Goal: Task Accomplishment & Management: Use online tool/utility

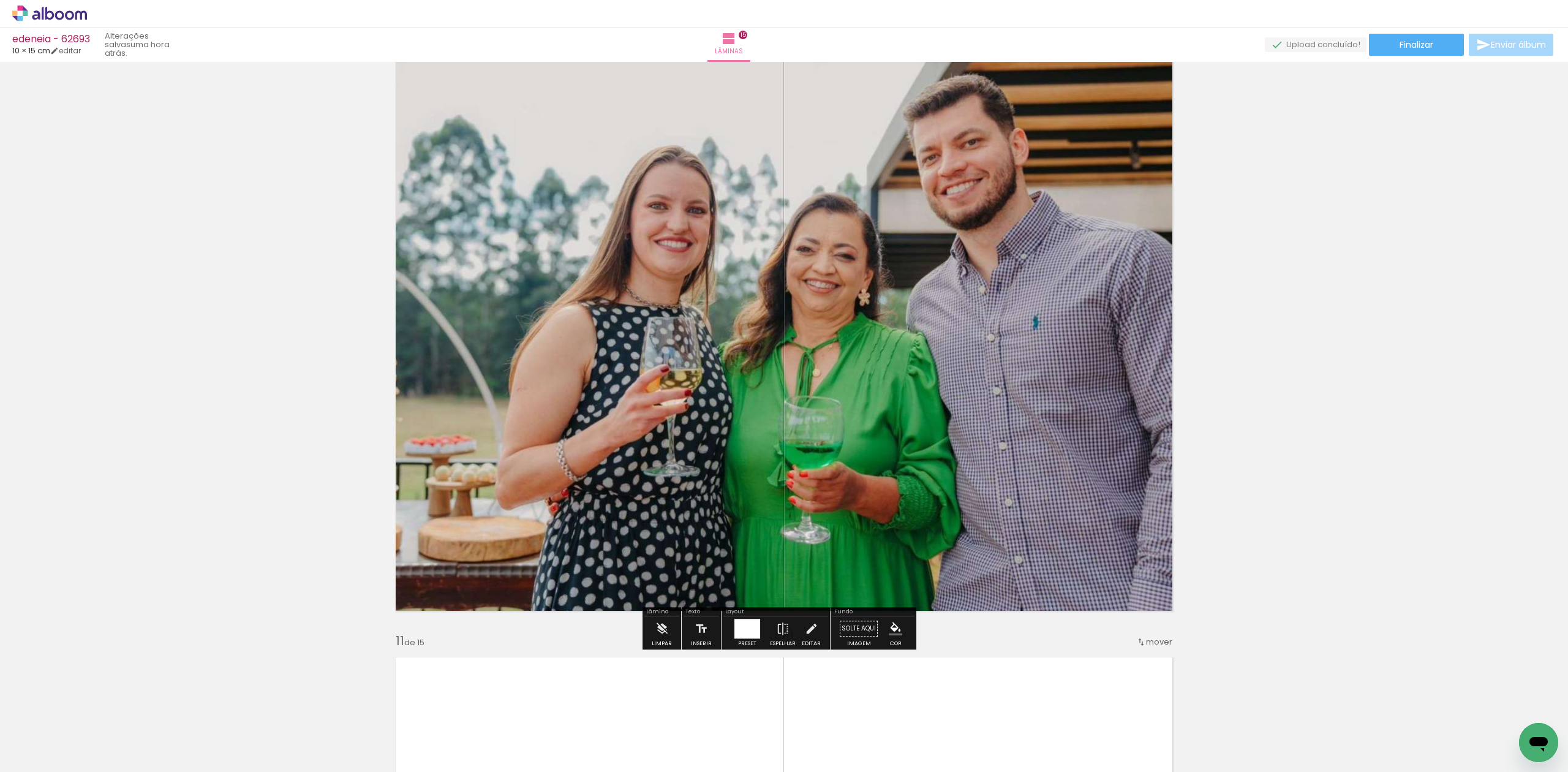
scroll to position [5693, 0]
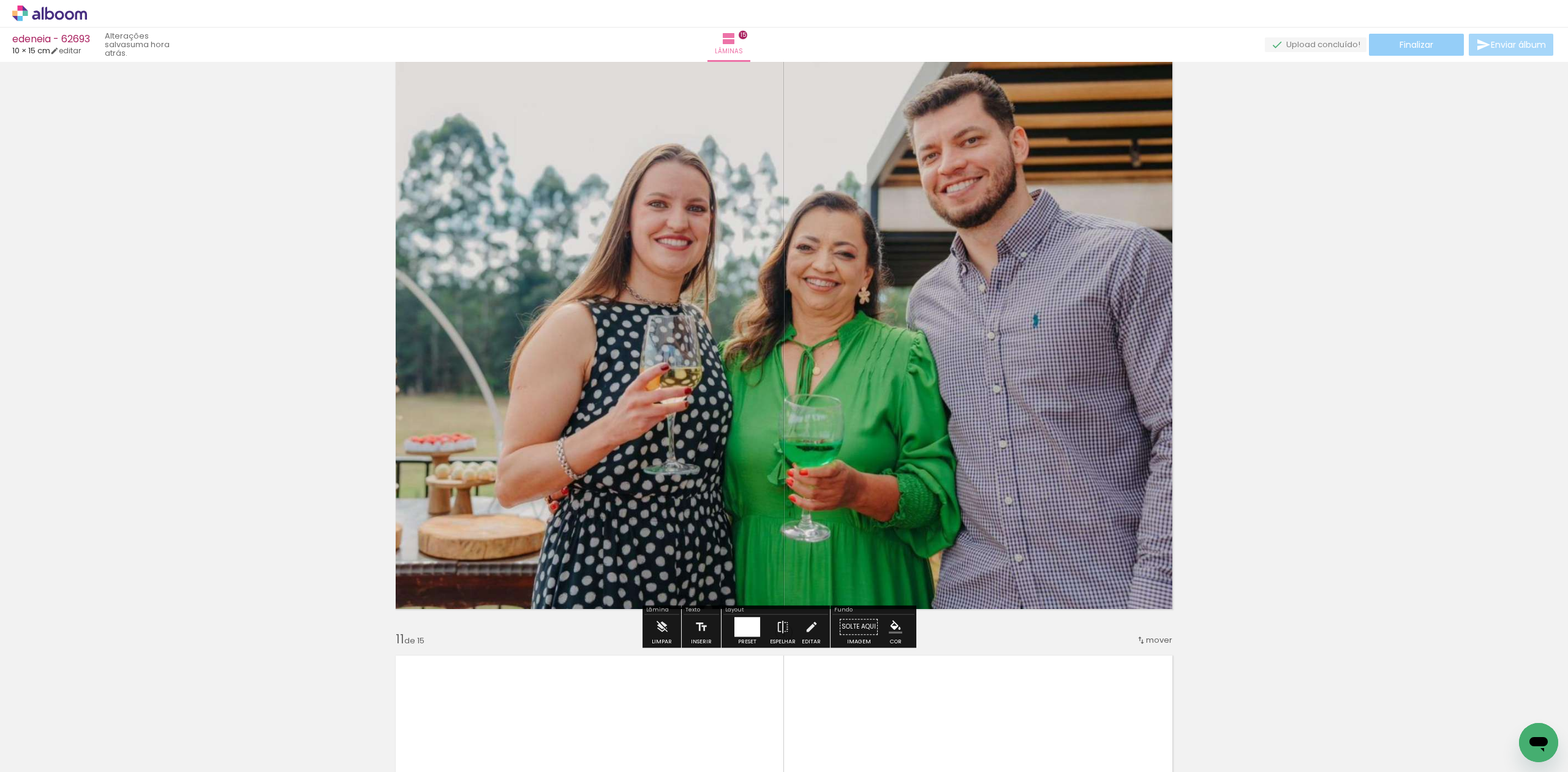
click at [1421, 49] on span "Finalizar" at bounding box center [1416, 44] width 34 height 9
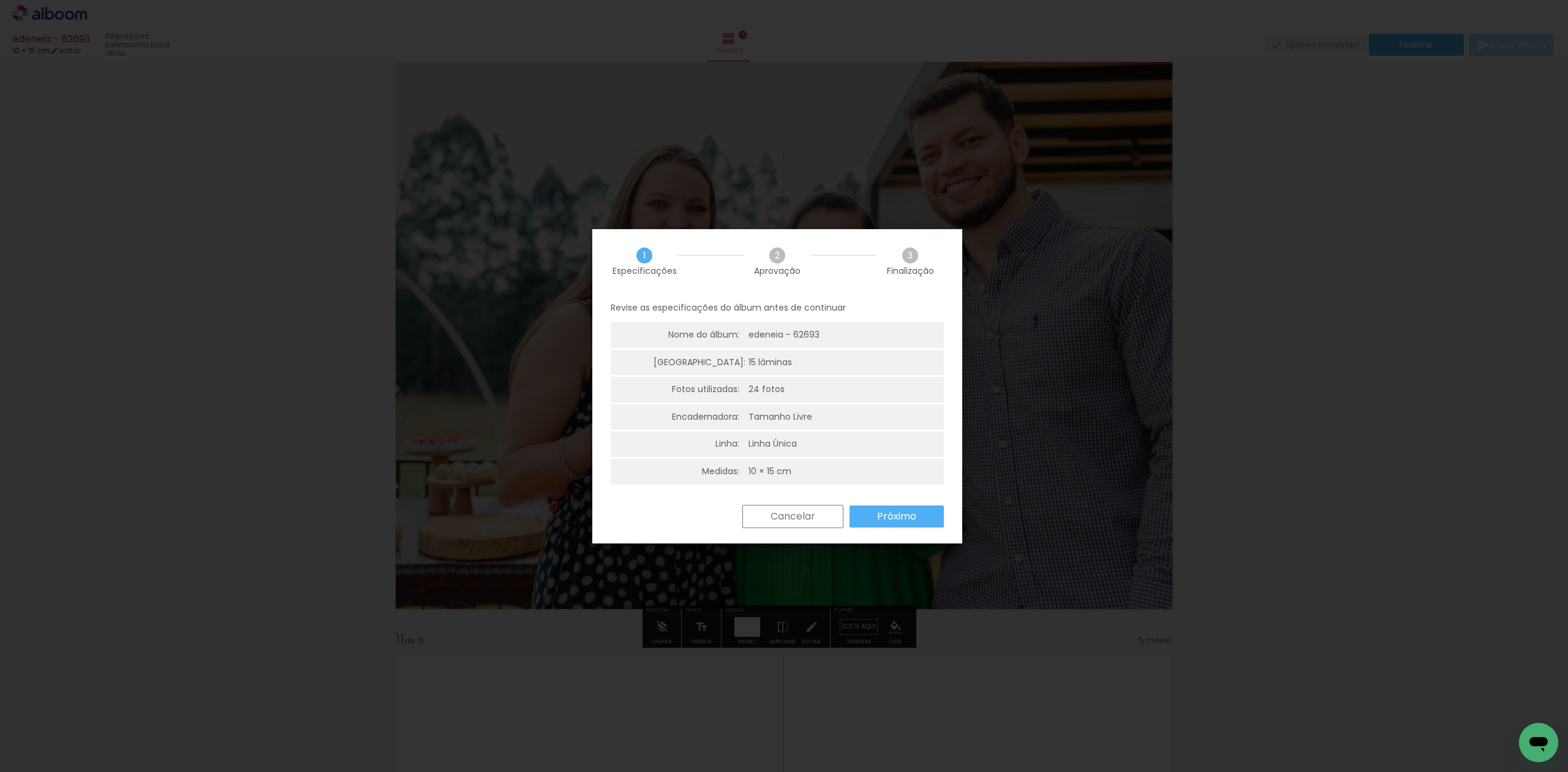
click at [0, 0] on slot "Próximo" at bounding box center [0, 0] width 0 height 0
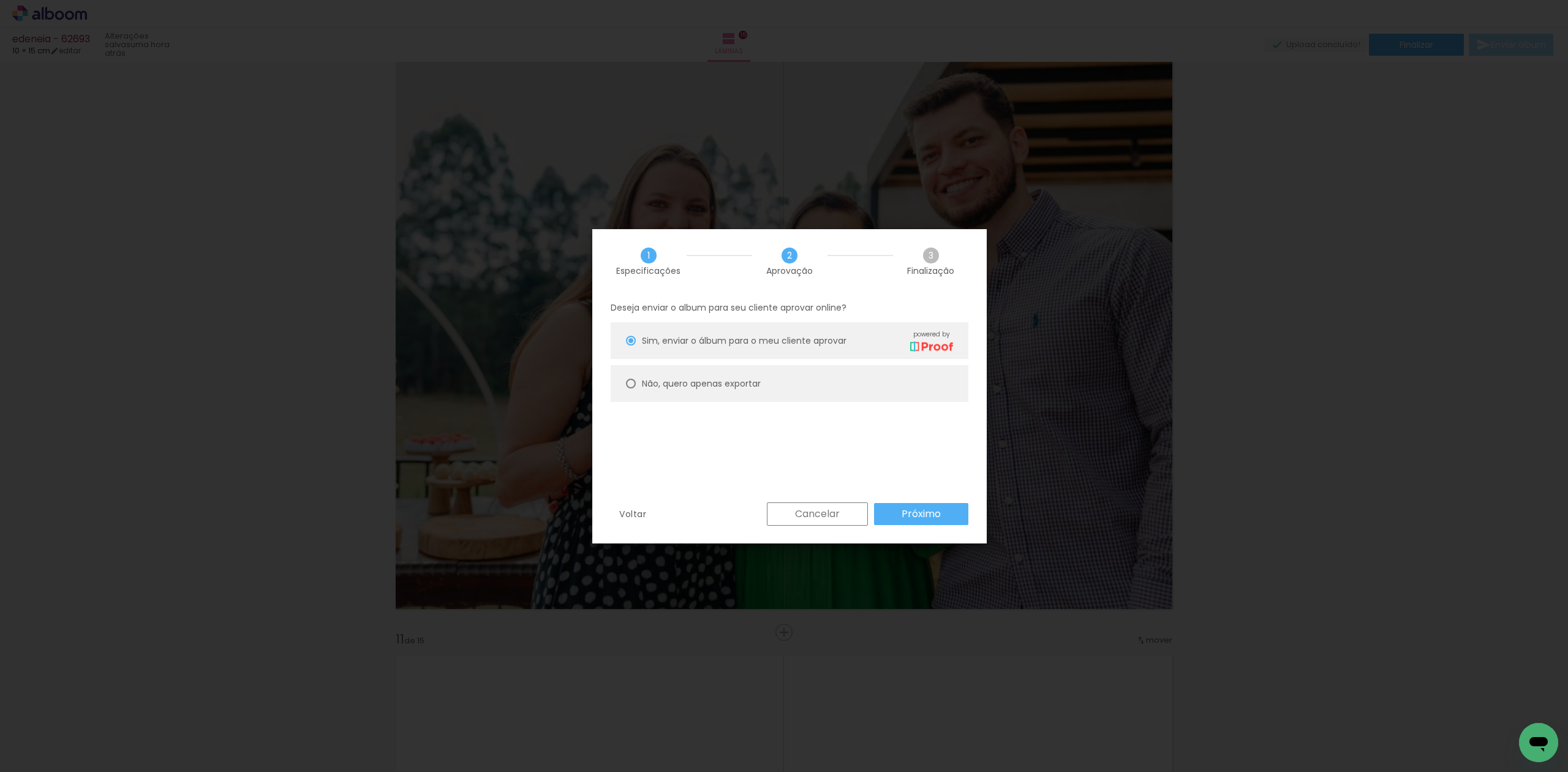
drag, startPoint x: 689, startPoint y: 372, endPoint x: 702, endPoint y: 385, distance: 18.4
click at [691, 374] on paper-radio-button "Não, quero apenas exportar" at bounding box center [789, 383] width 358 height 36
type paper-radio-button "on"
click at [0, 0] on slot "Próximo" at bounding box center [0, 0] width 0 height 0
type input "Alta, 300 DPI"
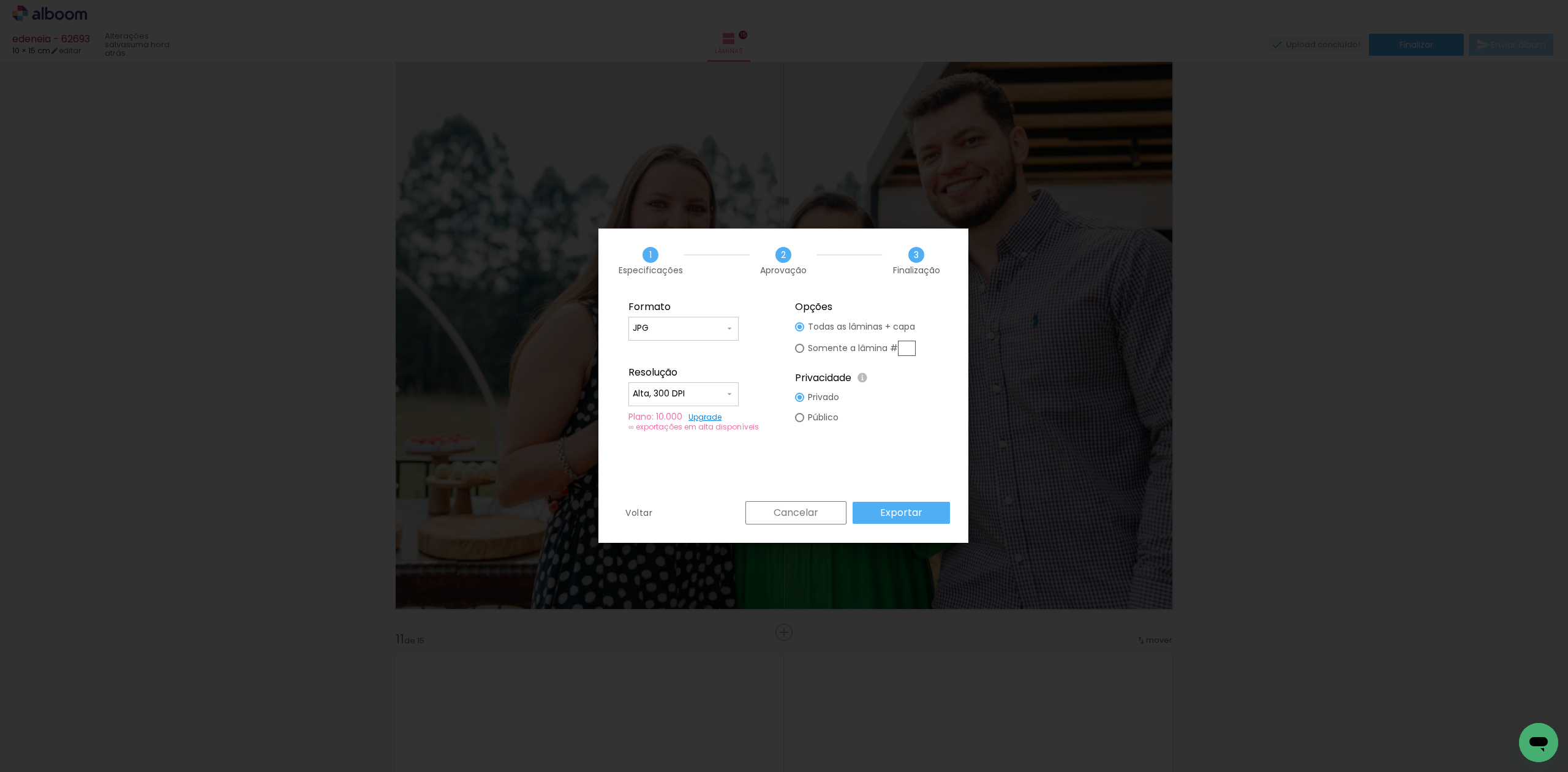
click at [931, 512] on paper-button "Exportar" at bounding box center [901, 513] width 98 height 22
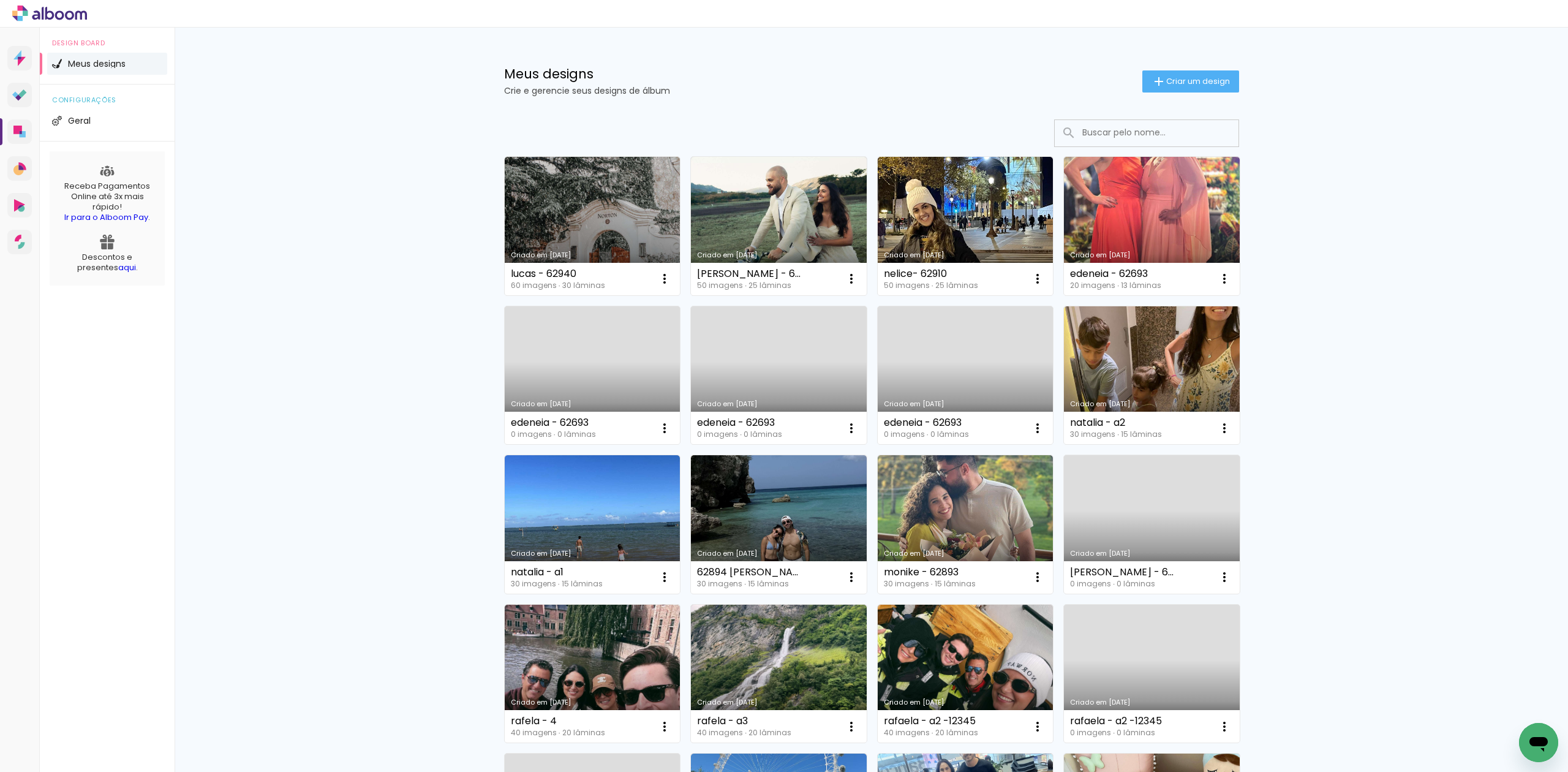
click at [1156, 139] on input at bounding box center [1163, 132] width 175 height 25
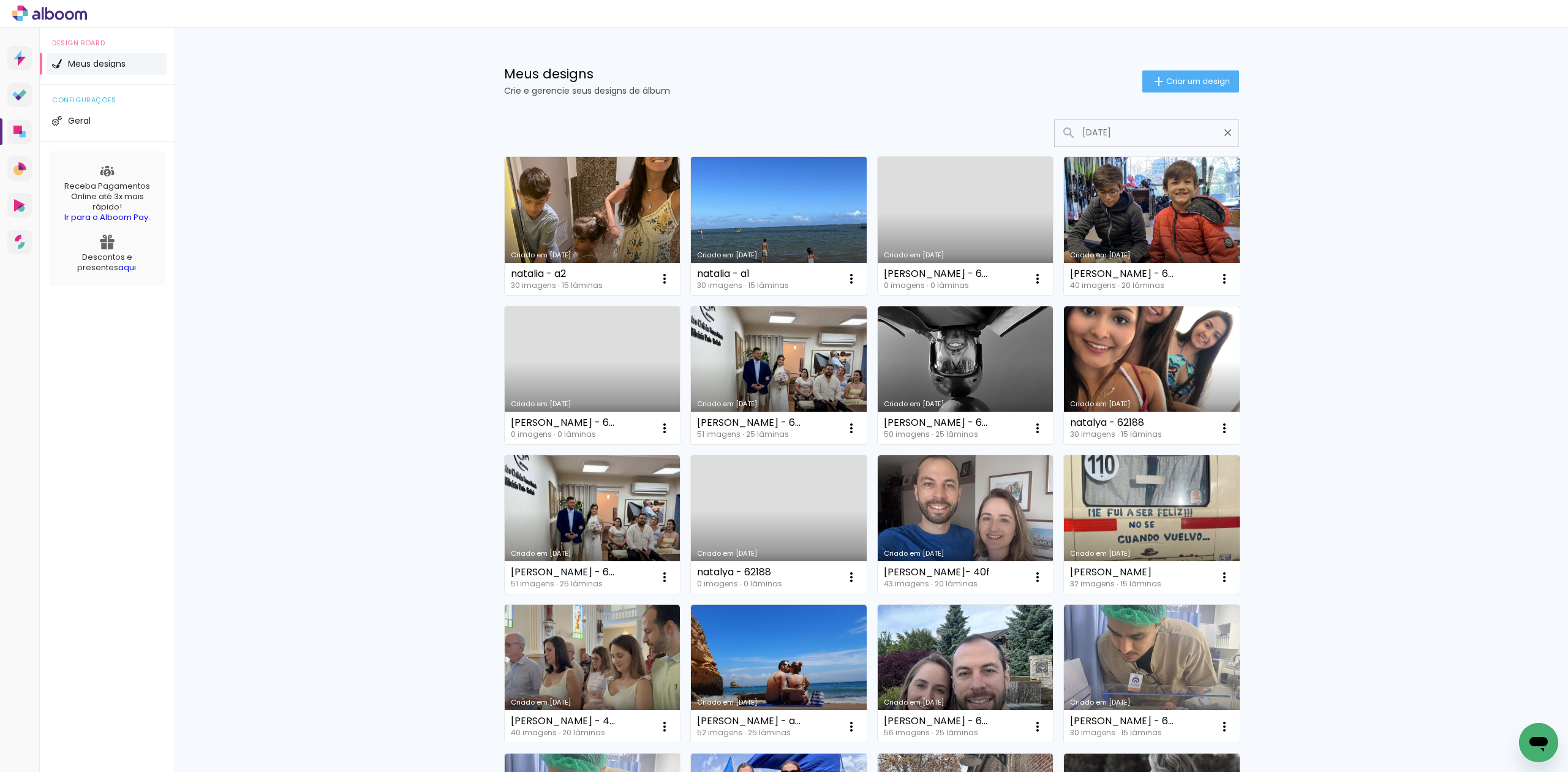
type input "[DATE]"
type paper-input "[DATE]"
click at [760, 214] on link "Criado em [DATE]" at bounding box center [779, 226] width 176 height 139
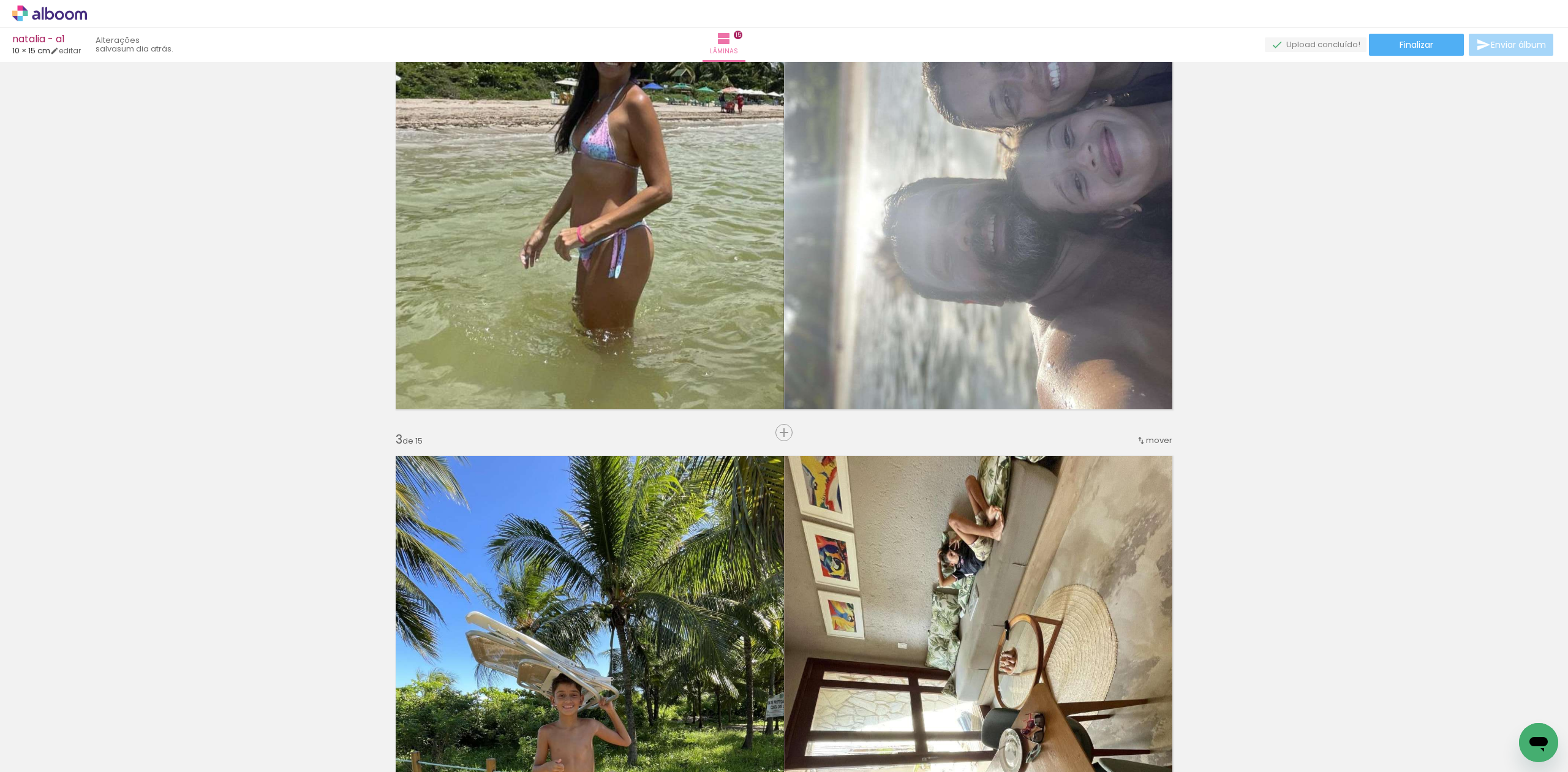
scroll to position [817, 0]
